Goal: Information Seeking & Learning: Learn about a topic

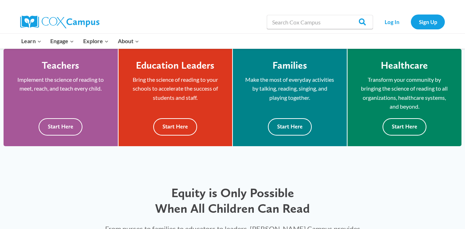
scroll to position [201, 0]
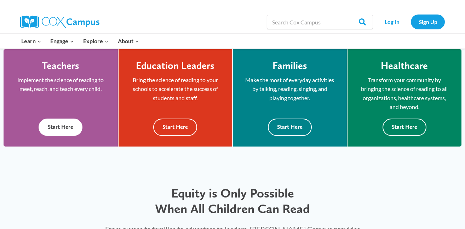
click at [63, 125] on button "Start Here" at bounding box center [61, 126] width 44 height 17
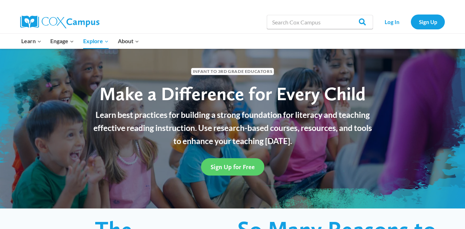
scroll to position [14, 0]
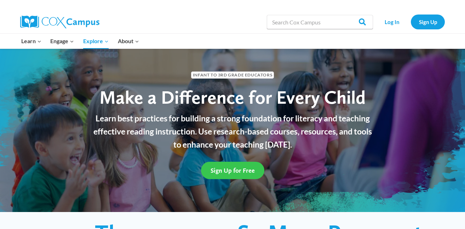
click at [229, 165] on link "Sign Up for Free" at bounding box center [232, 170] width 63 height 17
